Goal: Task Accomplishment & Management: Use online tool/utility

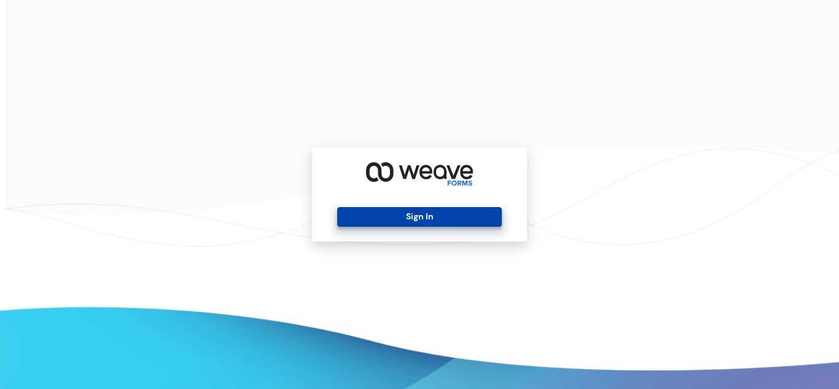
click at [453, 211] on button "Sign In" at bounding box center [419, 217] width 164 height 20
